Goal: Task Accomplishment & Management: Manage account settings

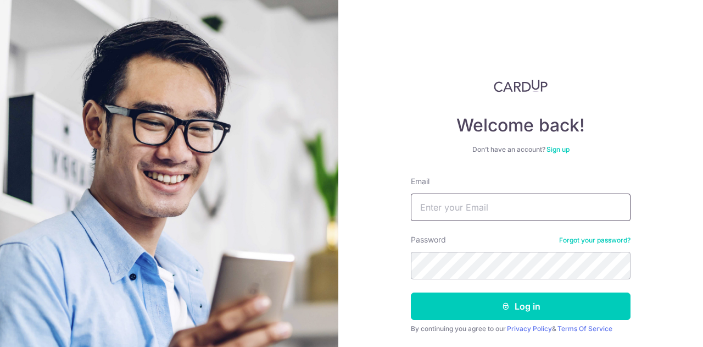
drag, startPoint x: 0, startPoint y: 0, endPoint x: 454, endPoint y: 211, distance: 500.5
click at [454, 211] on input "Email" at bounding box center [521, 206] width 220 height 27
type input "[EMAIL_ADDRESS][DOMAIN_NAME]"
click at [451, 283] on form "Email harid65@hotmail.com Password Forgot your password? Log in By continuing y…" at bounding box center [521, 272] width 220 height 192
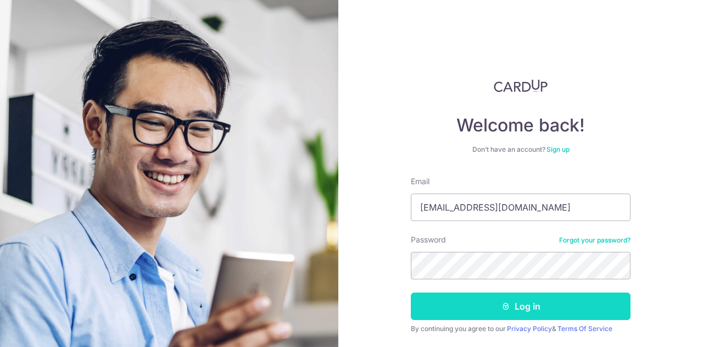
click at [451, 300] on button "Log in" at bounding box center [521, 305] width 220 height 27
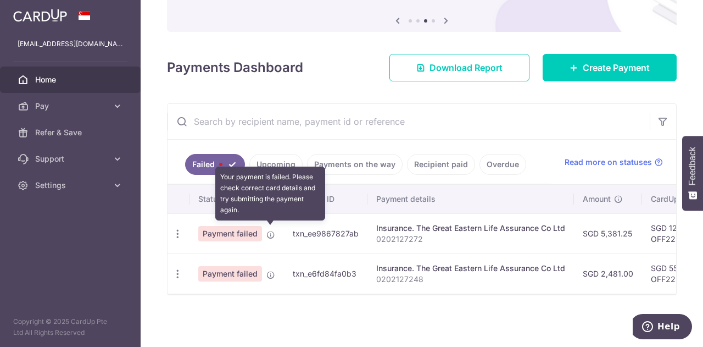
click at [269, 232] on icon at bounding box center [270, 234] width 9 height 9
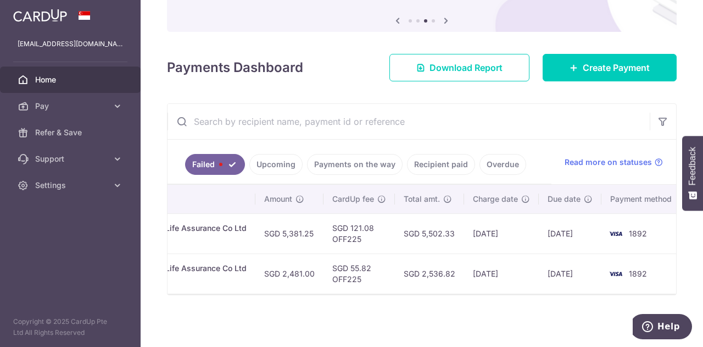
scroll to position [0, 326]
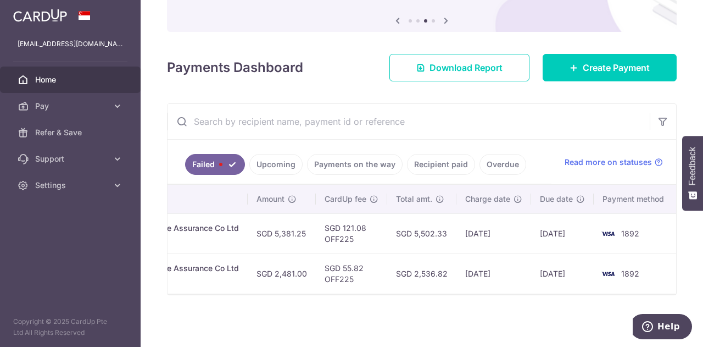
click at [276, 158] on link "Upcoming" at bounding box center [275, 164] width 53 height 21
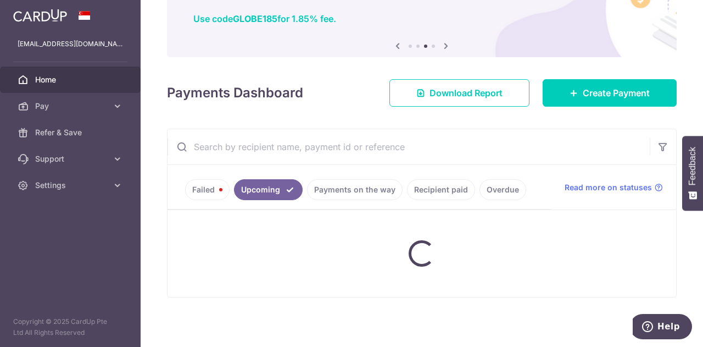
scroll to position [110, 0]
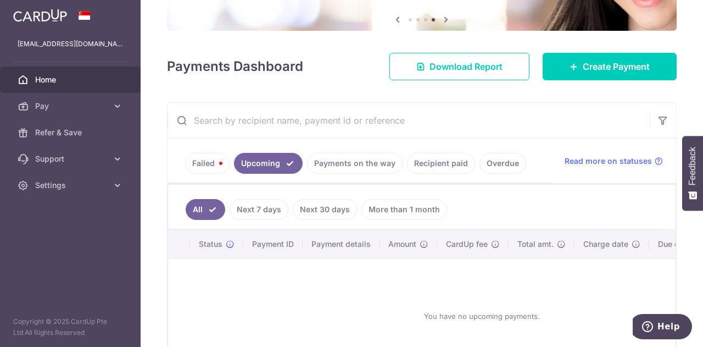
click at [334, 168] on link "Payments on the way" at bounding box center [355, 163] width 96 height 21
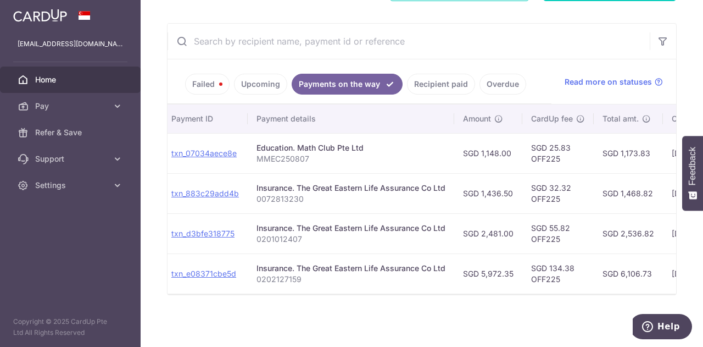
scroll to position [0, 0]
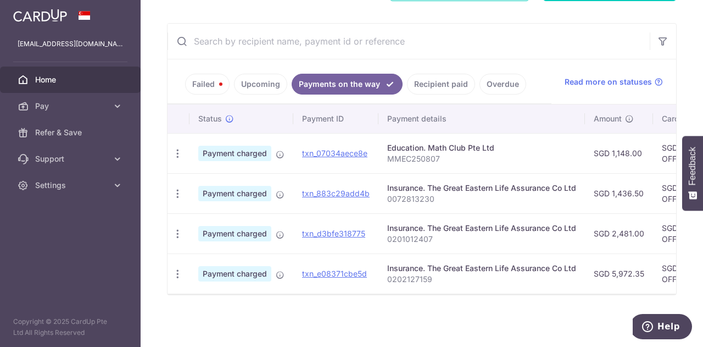
click at [199, 79] on link "Failed" at bounding box center [207, 84] width 44 height 21
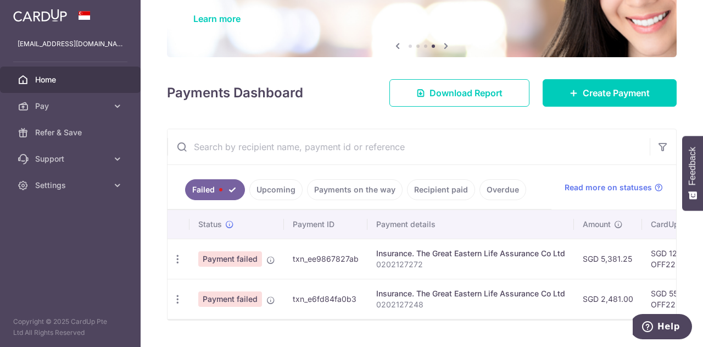
scroll to position [111, 0]
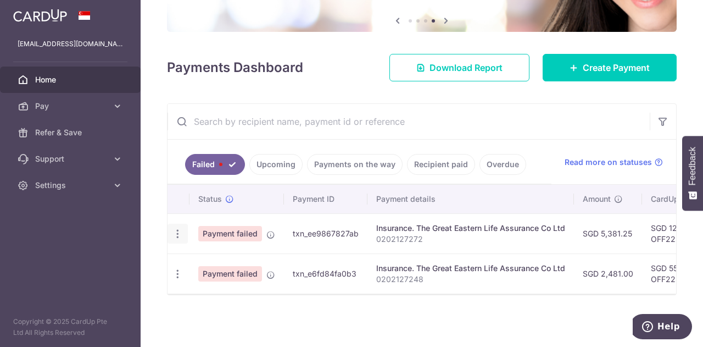
click at [180, 228] on icon "button" at bounding box center [178, 234] width 12 height 12
click at [231, 261] on span "Update payment" at bounding box center [236, 263] width 75 height 13
radio input "true"
type input "5,381.25"
type input "0202127272"
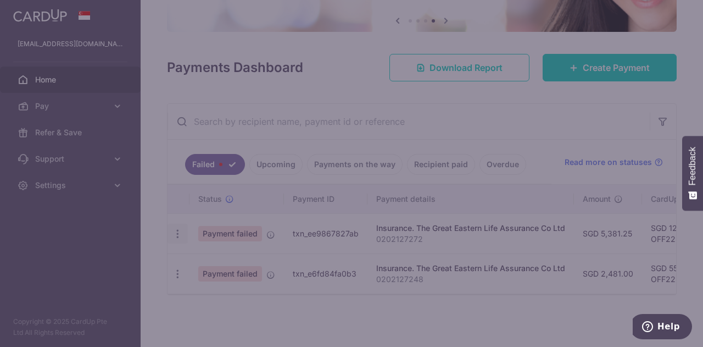
type input "OFF225"
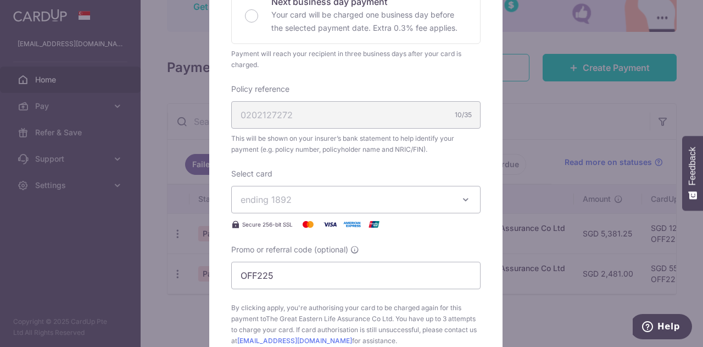
scroll to position [275, 0]
click at [417, 203] on span "ending 1892" at bounding box center [346, 198] width 211 height 13
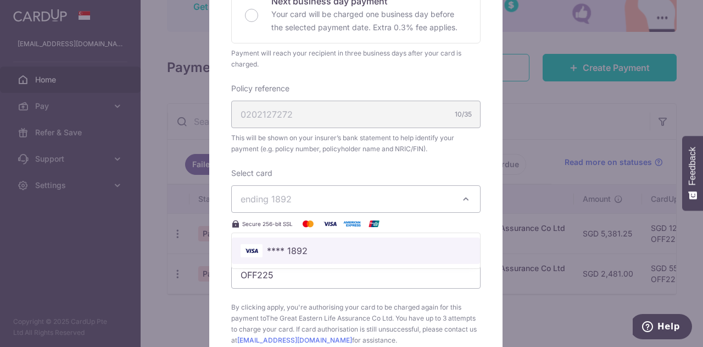
click at [387, 249] on span "**** 1892" at bounding box center [356, 250] width 231 height 13
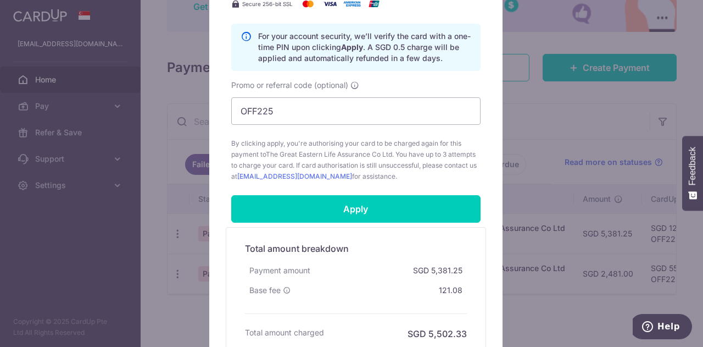
scroll to position [549, 0]
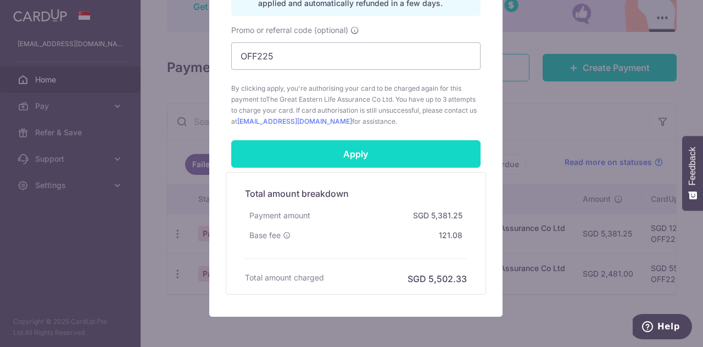
click at [353, 154] on input "Apply" at bounding box center [355, 153] width 249 height 27
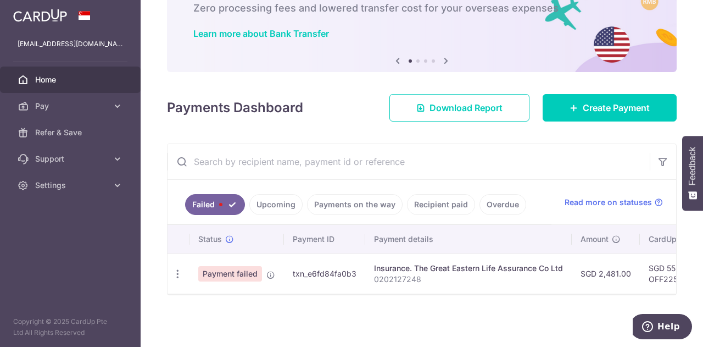
scroll to position [71, 0]
click at [267, 198] on link "Upcoming" at bounding box center [275, 204] width 53 height 21
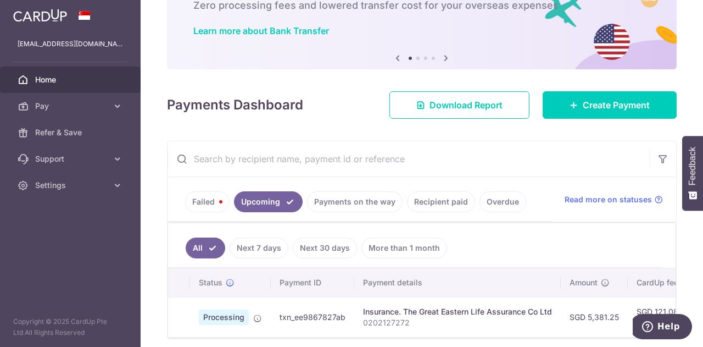
click at [203, 202] on link "Failed" at bounding box center [207, 201] width 44 height 21
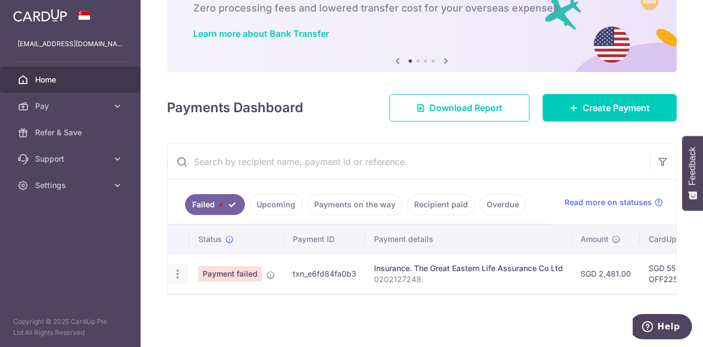
click at [180, 271] on icon "button" at bounding box center [178, 274] width 12 height 12
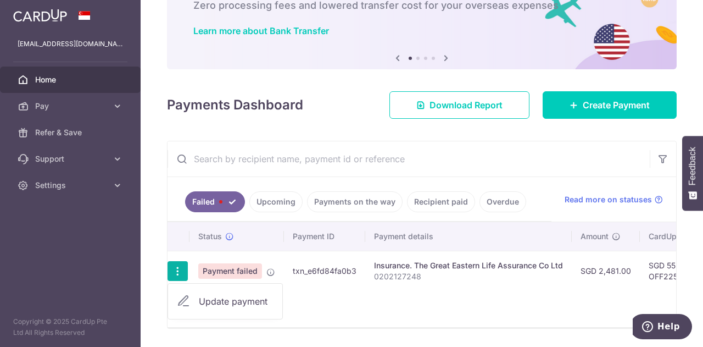
click at [212, 294] on span "Update payment" at bounding box center [236, 300] width 75 height 13
radio input "true"
type input "2,481.00"
type input "0202127248"
type input "OFF225"
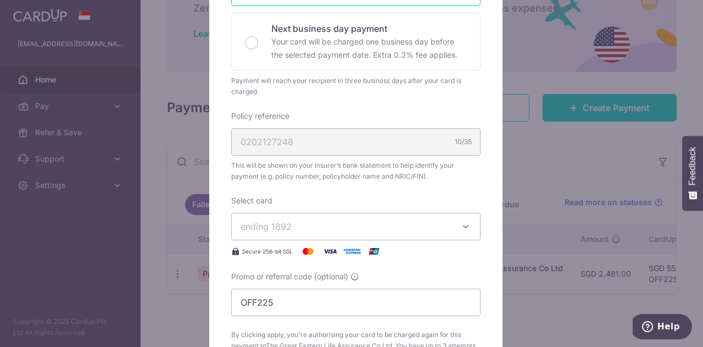
scroll to position [275, 0]
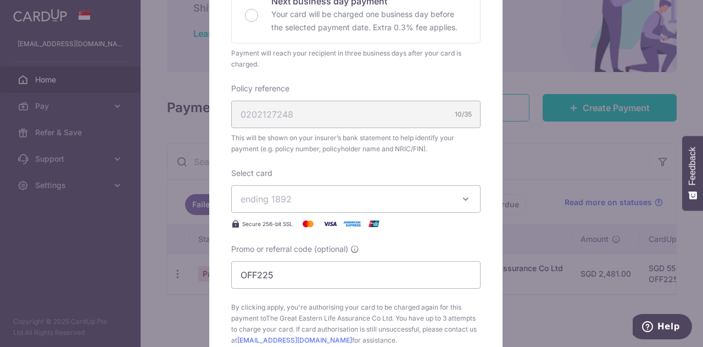
click at [336, 196] on span "ending 1892" at bounding box center [346, 198] width 211 height 13
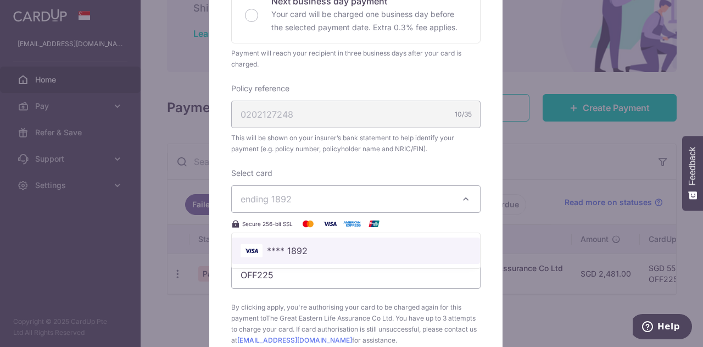
click at [323, 252] on span "**** 1892" at bounding box center [356, 250] width 231 height 13
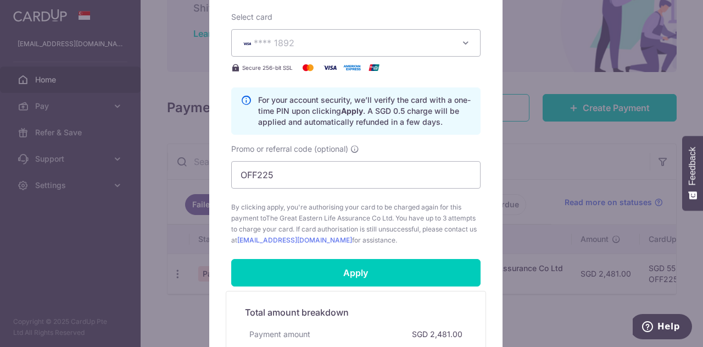
scroll to position [439, 0]
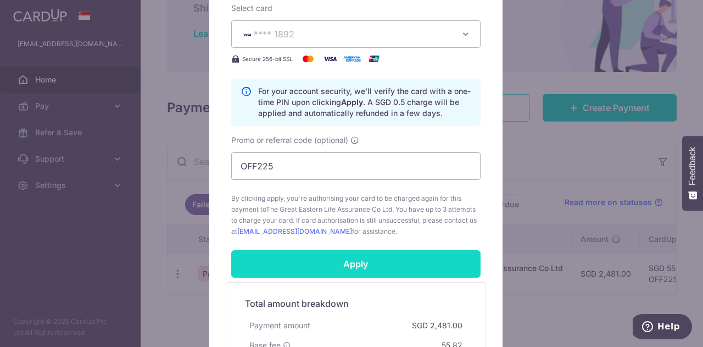
click at [353, 265] on input "Apply" at bounding box center [355, 263] width 249 height 27
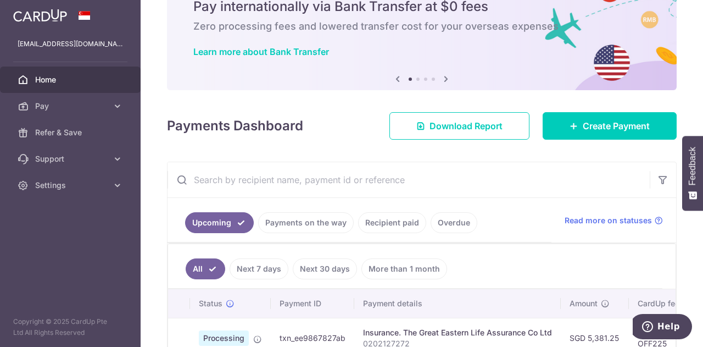
scroll to position [110, 0]
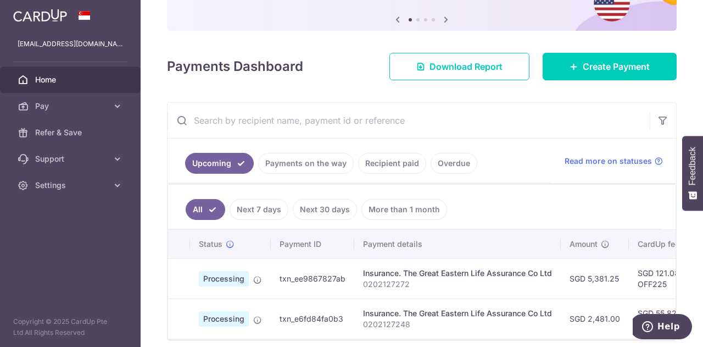
click at [431, 163] on link "Overdue" at bounding box center [454, 163] width 47 height 21
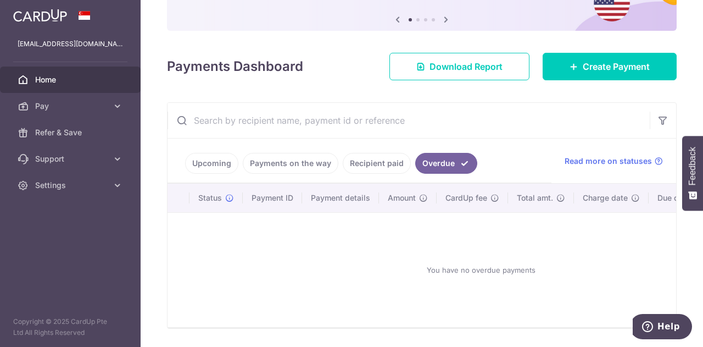
click at [354, 166] on link "Recipient paid" at bounding box center [377, 163] width 68 height 21
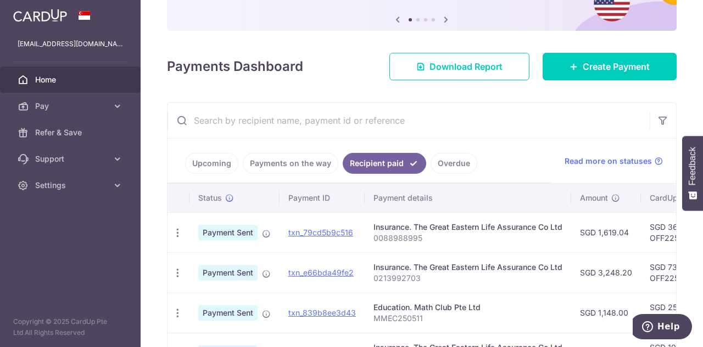
drag, startPoint x: 627, startPoint y: 1, endPoint x: 478, endPoint y: 149, distance: 210.1
click at [478, 149] on ul "Upcoming Payments on the way Recipient paid Overdue" at bounding box center [360, 160] width 384 height 44
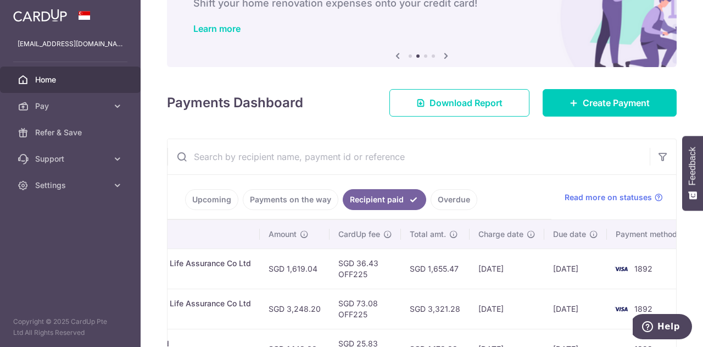
scroll to position [72, 0]
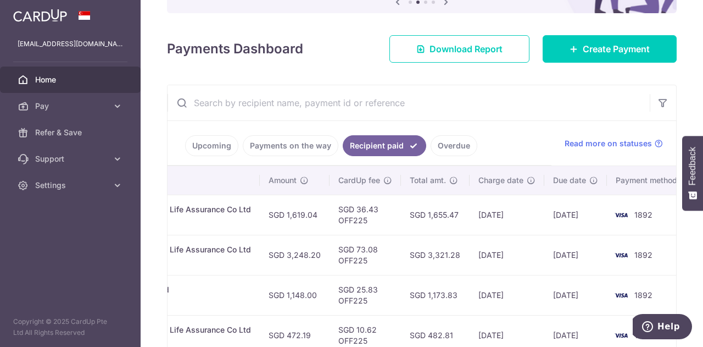
click at [294, 152] on link "Payments on the way" at bounding box center [291, 145] width 96 height 21
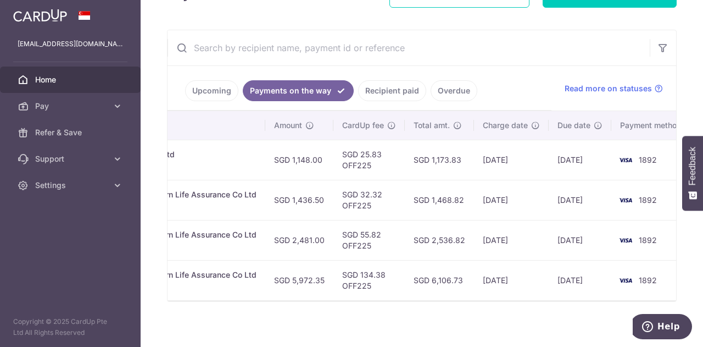
scroll to position [0, 0]
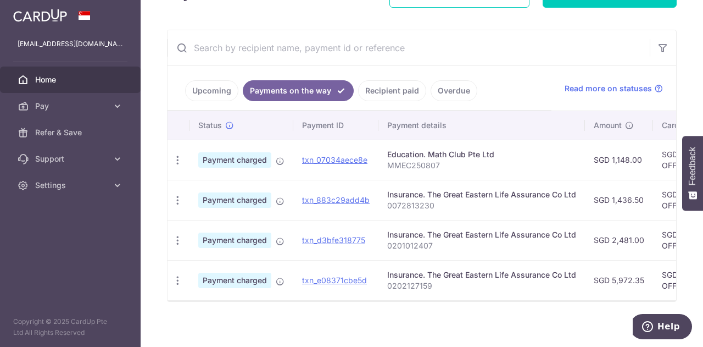
click at [200, 86] on link "Upcoming" at bounding box center [211, 90] width 53 height 21
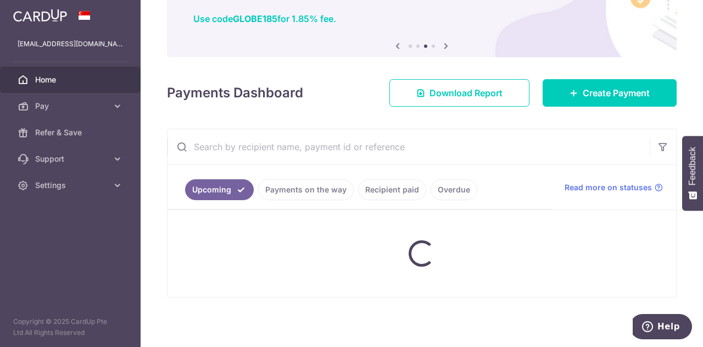
scroll to position [157, 0]
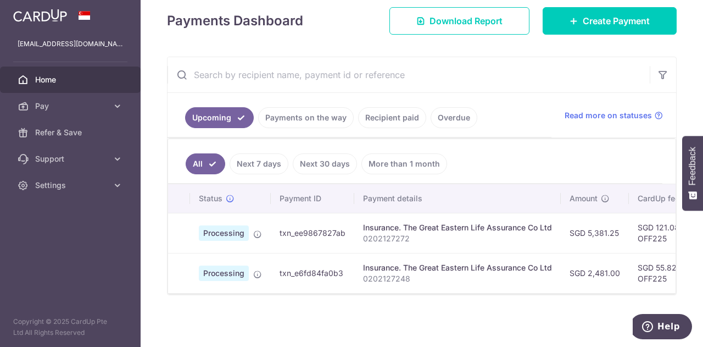
click at [316, 119] on link "Payments on the way" at bounding box center [306, 117] width 96 height 21
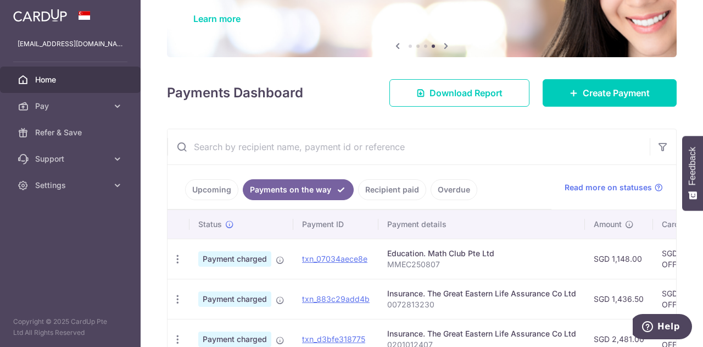
scroll to position [182, 0]
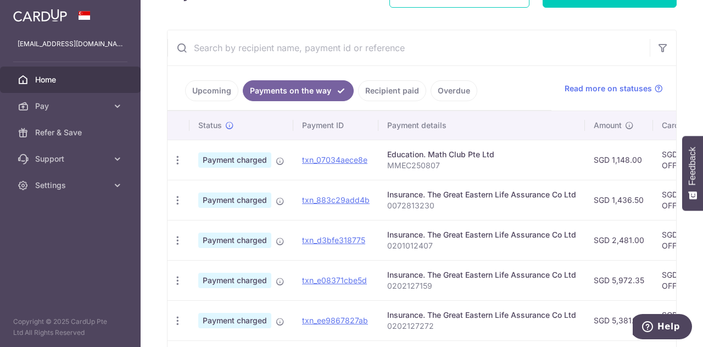
click at [204, 94] on link "Upcoming" at bounding box center [211, 90] width 53 height 21
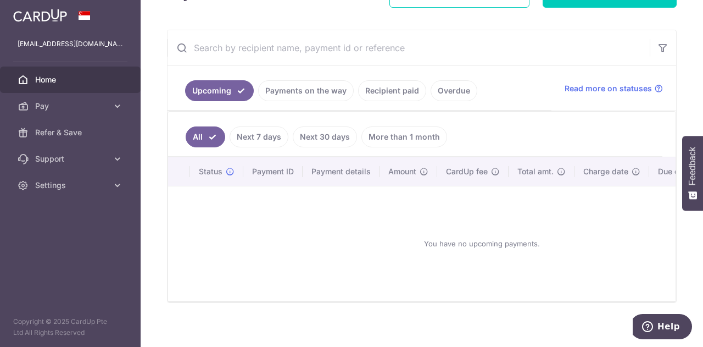
click at [291, 101] on ul "Upcoming Payments on the way Recipient paid Overdue" at bounding box center [360, 88] width 384 height 44
click at [294, 88] on link "Payments on the way" at bounding box center [306, 90] width 96 height 21
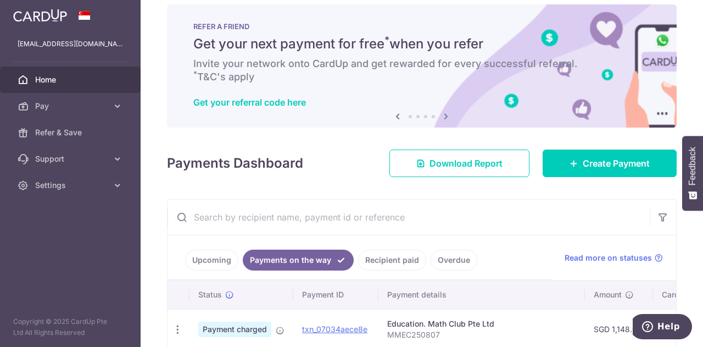
scroll to position [0, 0]
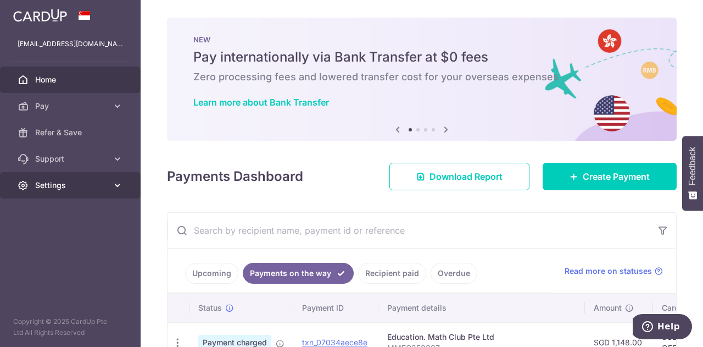
click at [101, 185] on span "Settings" at bounding box center [71, 185] width 72 height 11
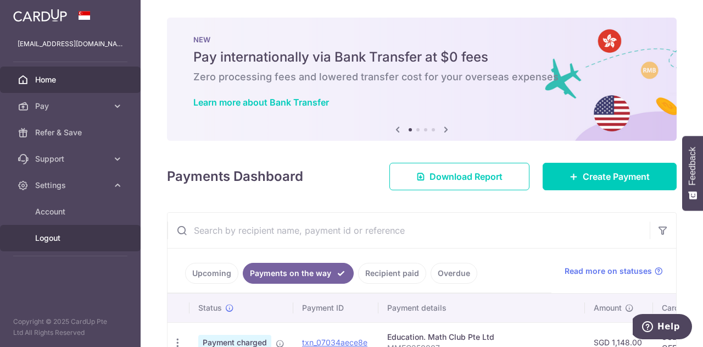
click at [49, 239] on span "Logout" at bounding box center [71, 237] width 72 height 11
